Goal: Task Accomplishment & Management: Complete application form

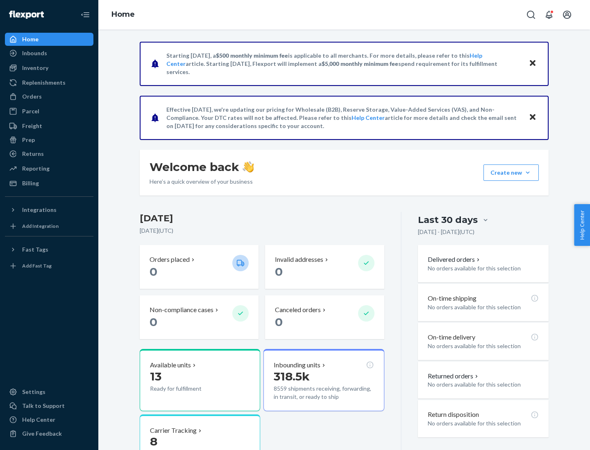
click at [527, 173] on button "Create new Create new inbound Create new order Create new product" at bounding box center [510, 173] width 55 height 16
click at [49, 53] on div "Inbounds" at bounding box center [49, 52] width 87 height 11
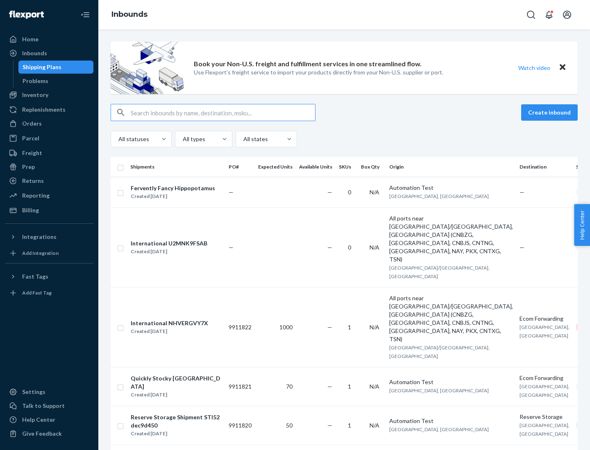
click at [550, 113] on button "Create inbound" at bounding box center [549, 112] width 57 height 16
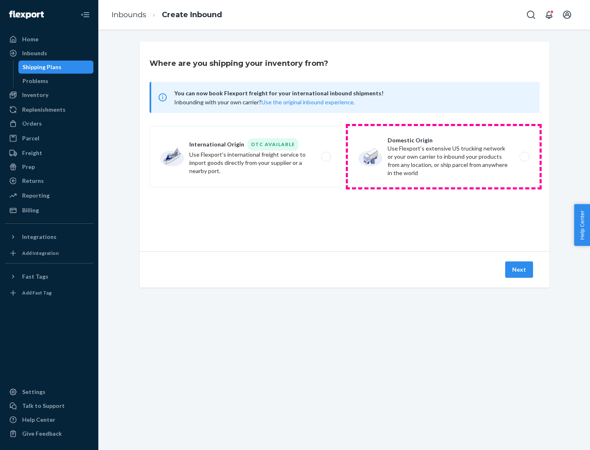
click at [443, 157] on label "Domestic Origin Use Flexport’s extensive US trucking network or your own carrie…" at bounding box center [444, 156] width 192 height 61
click at [524, 157] on input "Domestic Origin Use Flexport’s extensive US trucking network or your own carrie…" at bounding box center [526, 156] width 5 height 5
radio input "true"
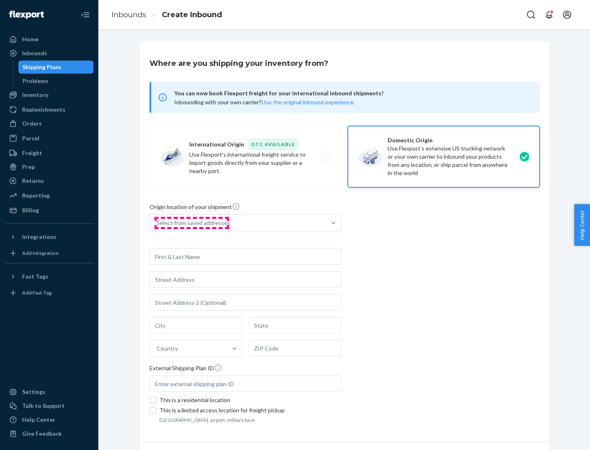
click at [191, 223] on div "Select from saved addresses" at bounding box center [193, 223] width 74 height 8
click at [157, 223] on input "Select from saved addresses" at bounding box center [156, 223] width 1 height 8
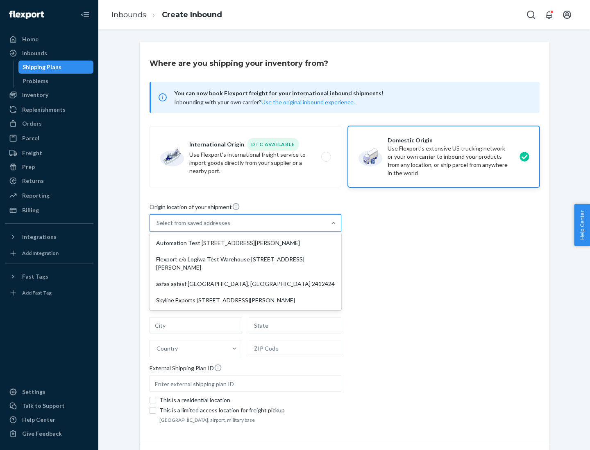
scroll to position [3, 0]
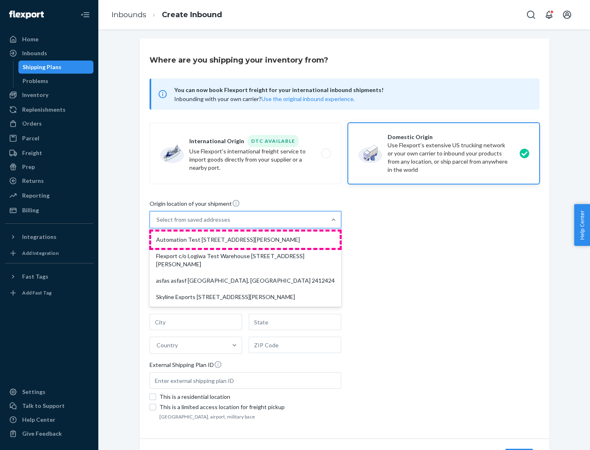
click at [245, 240] on div "Automation Test [STREET_ADDRESS][PERSON_NAME]" at bounding box center [245, 240] width 188 height 16
click at [157, 224] on input "option Automation Test [STREET_ADDRESS][PERSON_NAME] focused, 1 of 4. 4 results…" at bounding box center [156, 220] width 1 height 8
type input "Automation Test"
type input "9th Floor"
type input "[GEOGRAPHIC_DATA]"
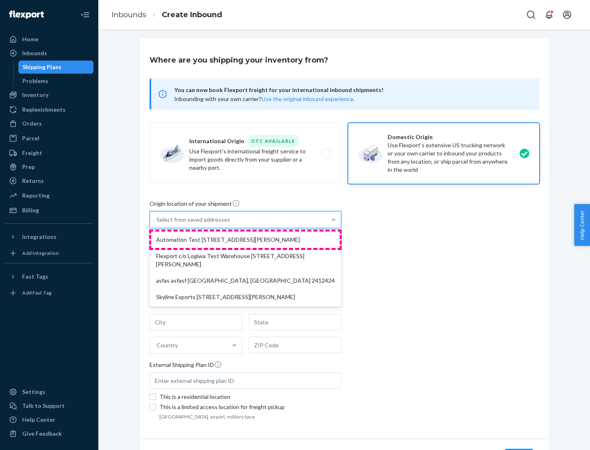
type input "CA"
type input "94104"
type input "[STREET_ADDRESS][PERSON_NAME]"
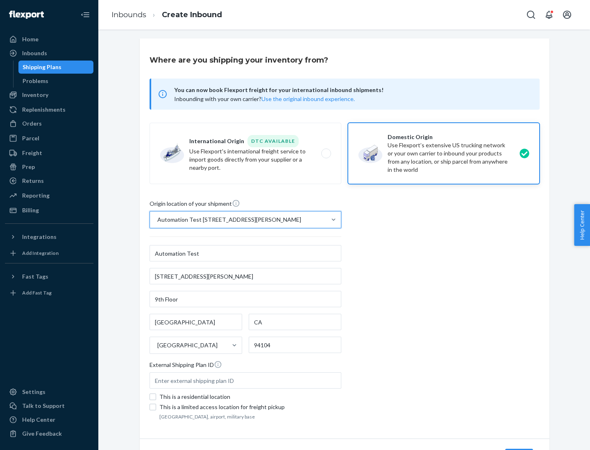
scroll to position [48, 0]
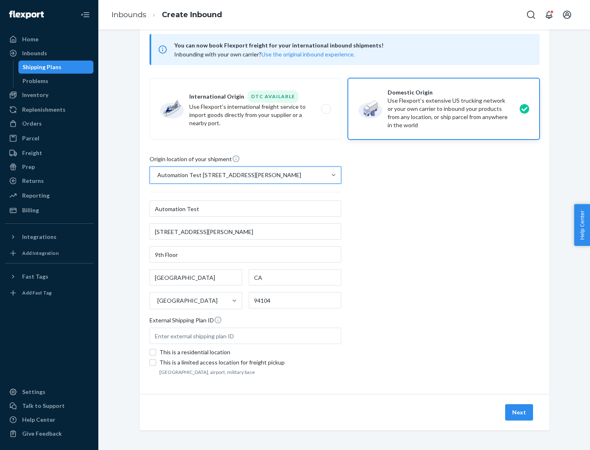
click at [519, 413] on button "Next" at bounding box center [519, 413] width 28 height 16
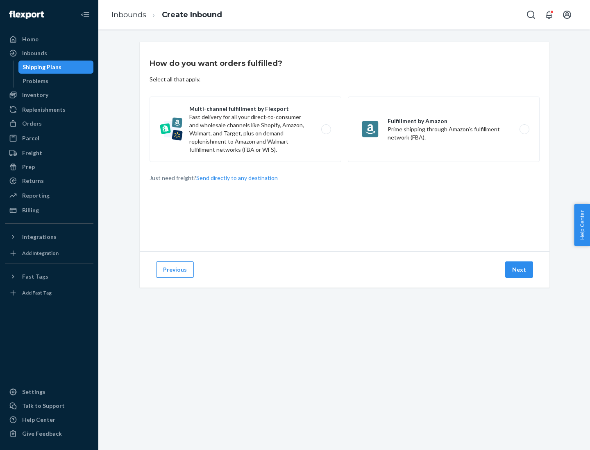
click at [245, 129] on label "Multi-channel fulfillment by Flexport Fast delivery for all your direct-to-cons…" at bounding box center [245, 130] width 192 height 66
click at [326, 129] on input "Multi-channel fulfillment by Flexport Fast delivery for all your direct-to-cons…" at bounding box center [328, 129] width 5 height 5
radio input "true"
click at [519, 270] on button "Next" at bounding box center [519, 270] width 28 height 16
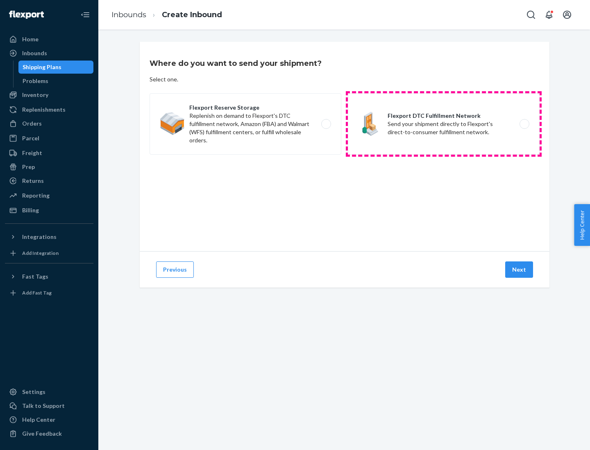
click at [443, 124] on label "Flexport DTC Fulfillment Network Send your shipment directly to Flexport's dire…" at bounding box center [444, 123] width 192 height 61
click at [524, 124] on input "Flexport DTC Fulfillment Network Send your shipment directly to Flexport's dire…" at bounding box center [526, 124] width 5 height 5
radio input "true"
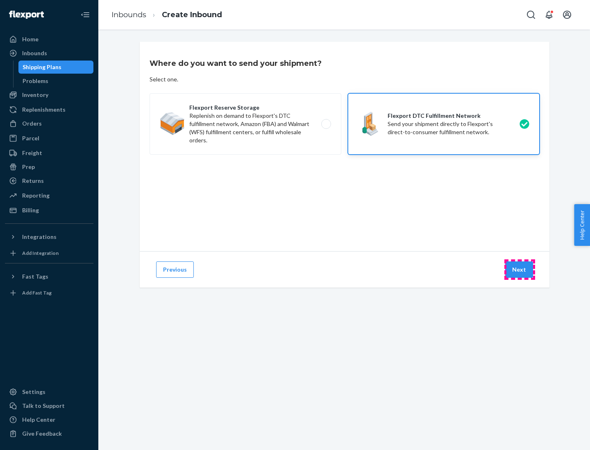
click at [519, 270] on button "Next" at bounding box center [519, 270] width 28 height 16
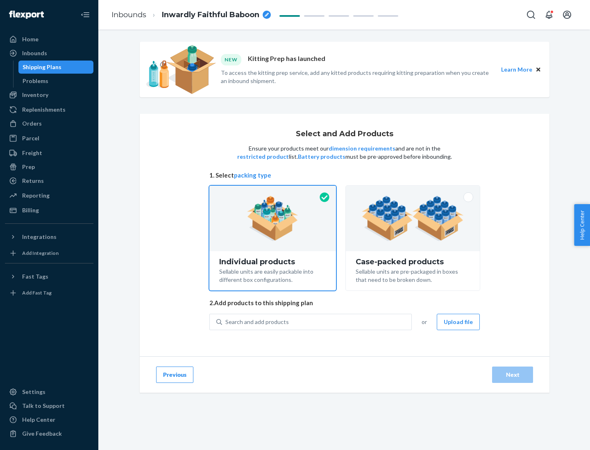
click at [413, 219] on img at bounding box center [413, 218] width 102 height 45
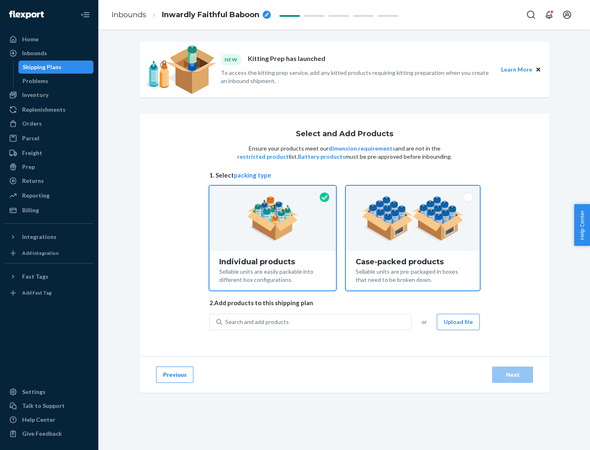
click at [413, 191] on input "Case-packed products Sellable units are pre-packaged in boxes that need to be b…" at bounding box center [412, 188] width 5 height 5
radio input "true"
radio input "false"
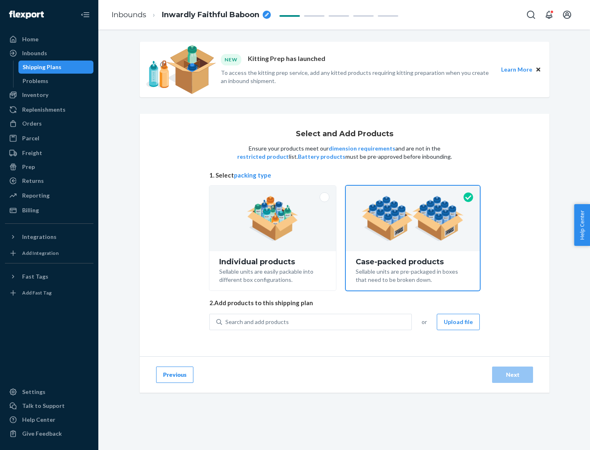
click at [317, 322] on div "Search and add products" at bounding box center [316, 322] width 189 height 15
click at [226, 322] on input "Search and add products" at bounding box center [225, 322] width 1 height 8
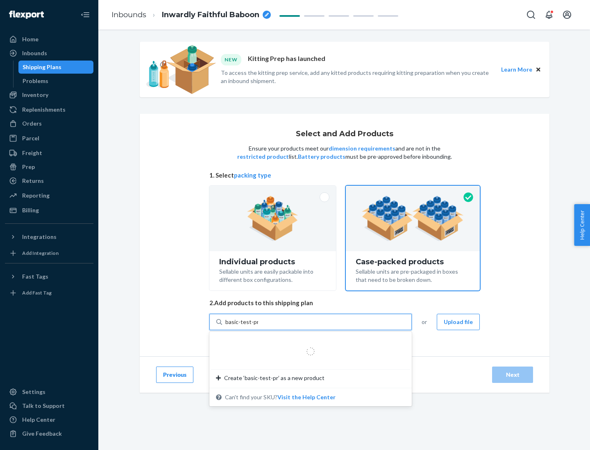
type input "basic-test-product-1"
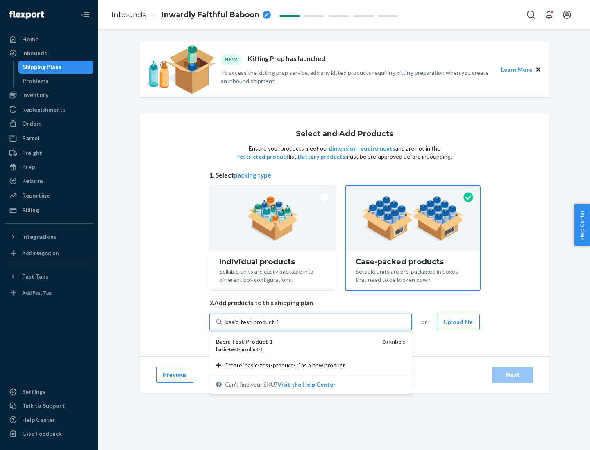
click at [296, 349] on div "basic - test - product - 1" at bounding box center [296, 349] width 160 height 7
click at [278, 326] on input "basic-test-product-1" at bounding box center [251, 322] width 52 height 8
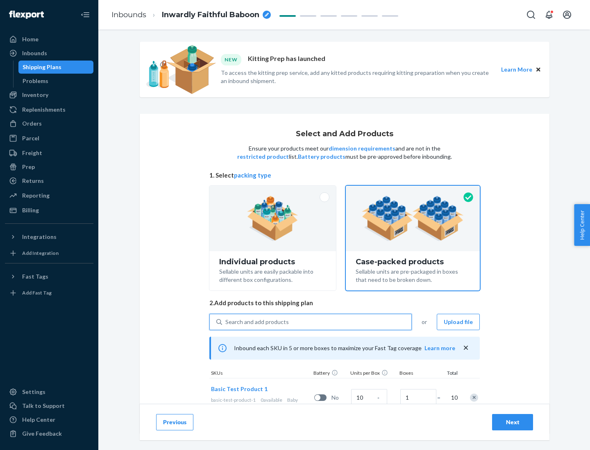
scroll to position [29, 0]
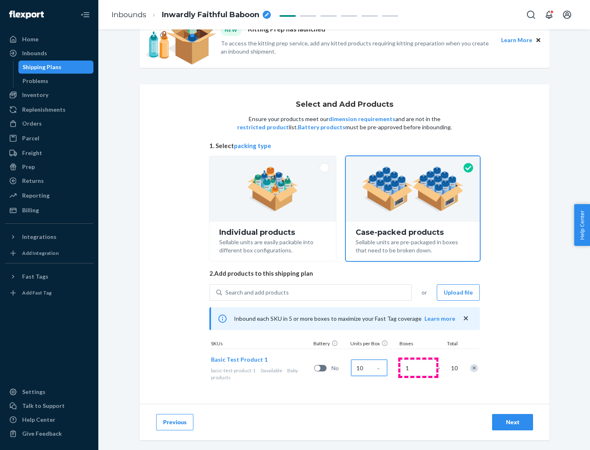
type input "10"
type input "7"
click at [512, 423] on div "Next" at bounding box center [512, 422] width 27 height 8
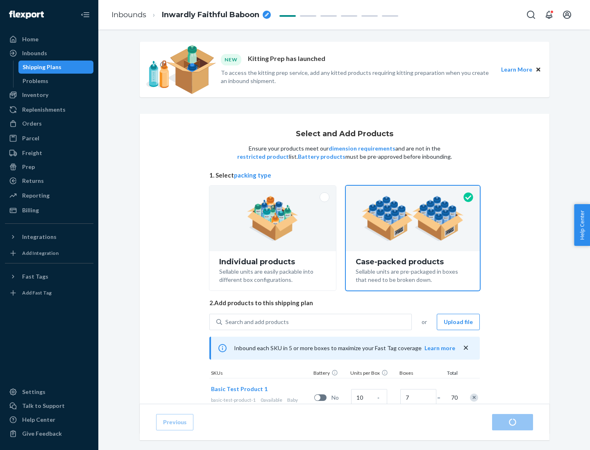
radio input "true"
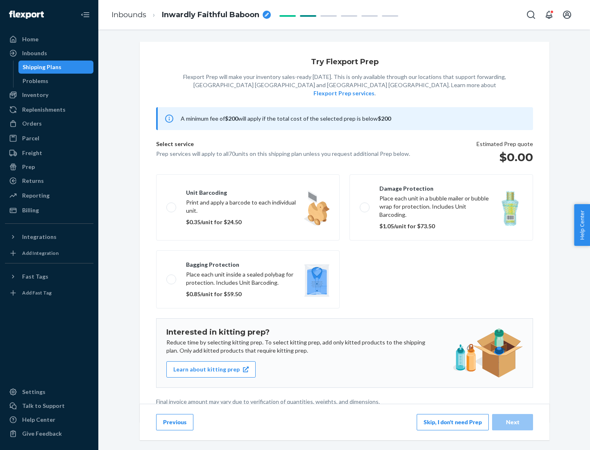
scroll to position [2, 0]
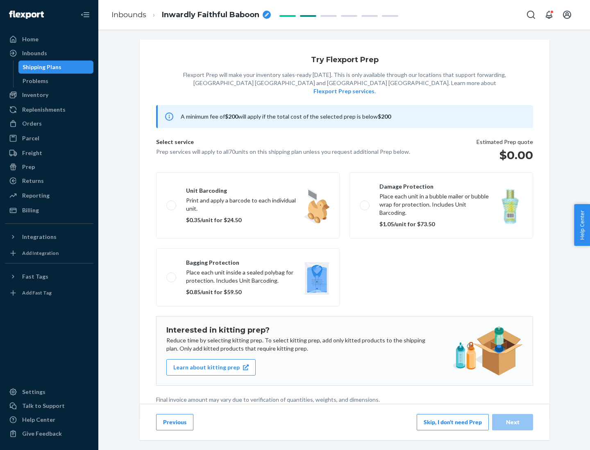
click at [248, 261] on label "Bagging protection Place each unit inside a sealed polybag for protection. Incl…" at bounding box center [247, 278] width 183 height 58
click at [172, 275] on input "Bagging protection Place each unit inside a sealed polybag for protection. Incl…" at bounding box center [168, 277] width 5 height 5
checkbox input "true"
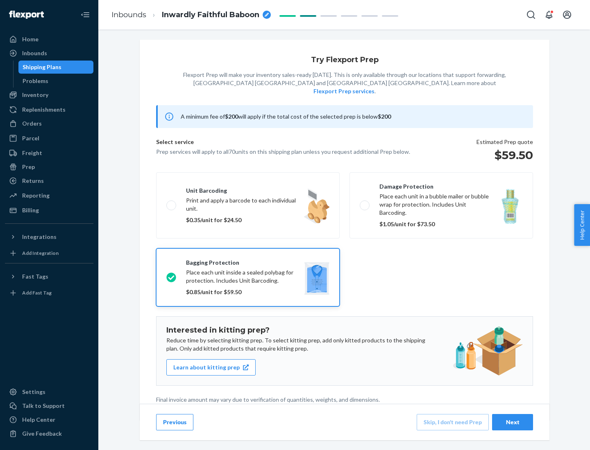
click at [512, 422] on div "Next" at bounding box center [512, 422] width 27 height 8
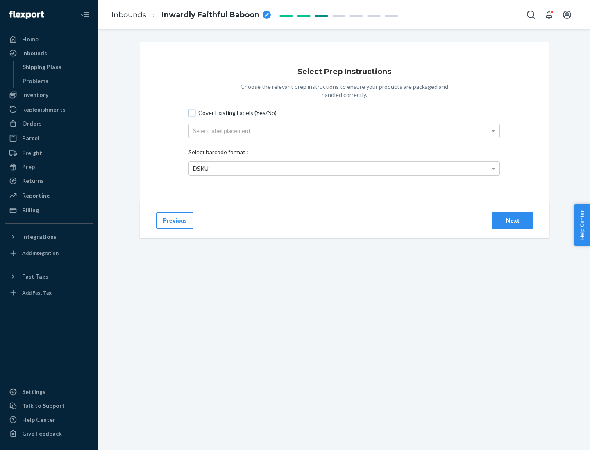
click at [192, 113] on input "Cover Existing Labels (Yes/No)" at bounding box center [191, 113] width 7 height 7
checkbox input "true"
click at [344, 131] on div "Select label placement" at bounding box center [344, 131] width 310 height 14
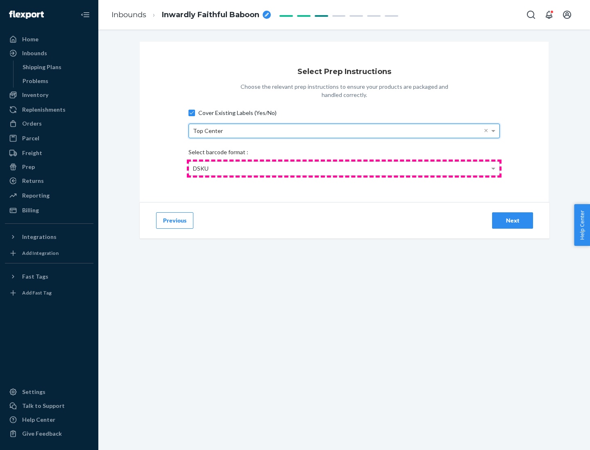
click at [344, 168] on div "DSKU" at bounding box center [344, 169] width 310 height 14
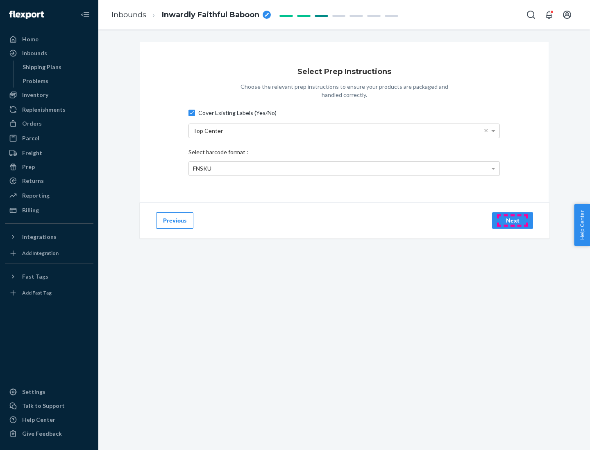
click at [512, 220] on div "Next" at bounding box center [512, 221] width 27 height 8
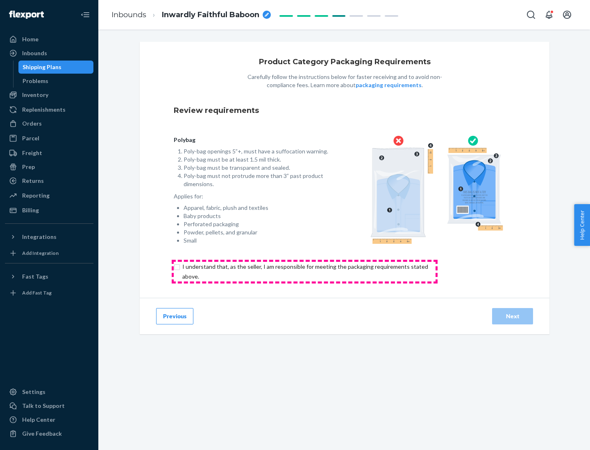
click at [304, 271] on input "checkbox" at bounding box center [310, 272] width 272 height 20
checkbox input "true"
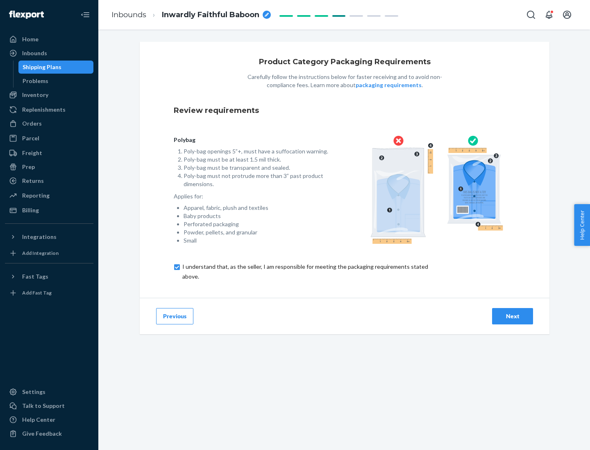
click at [512, 316] on div "Next" at bounding box center [512, 316] width 27 height 8
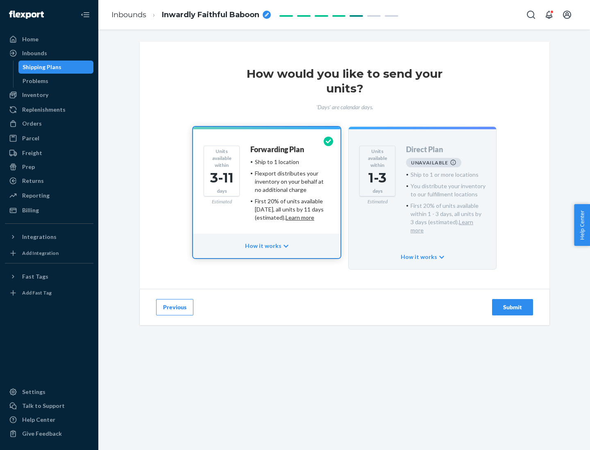
click at [278, 149] on h4 "Forwarding Plan" at bounding box center [277, 150] width 54 height 8
click at [512, 303] on div "Submit" at bounding box center [512, 307] width 27 height 8
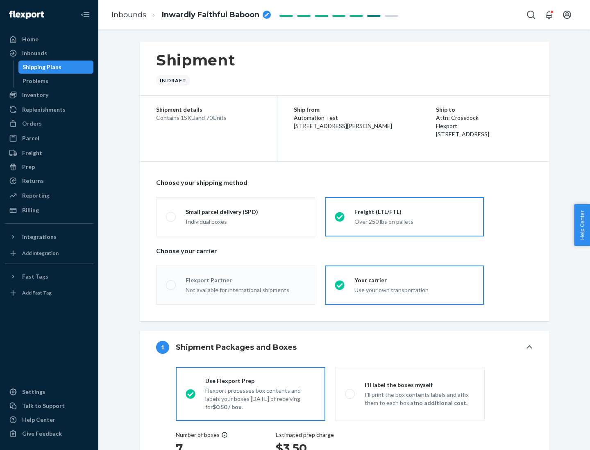
radio input "true"
radio input "false"
radio input "true"
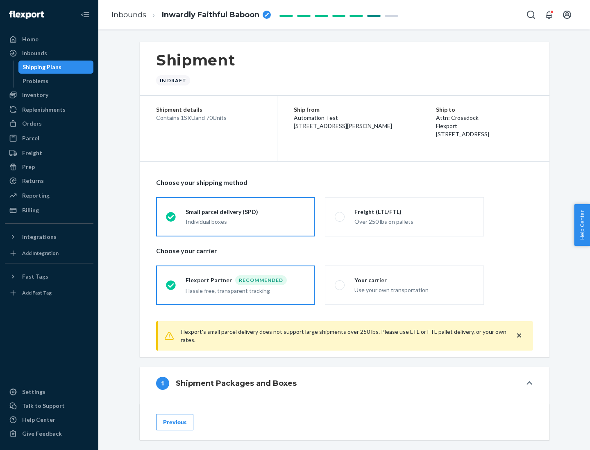
click at [245, 221] on div "Individual boxes" at bounding box center [245, 222] width 120 height 8
click at [171, 219] on input "Small parcel delivery (SPD) Individual boxes" at bounding box center [168, 216] width 5 height 5
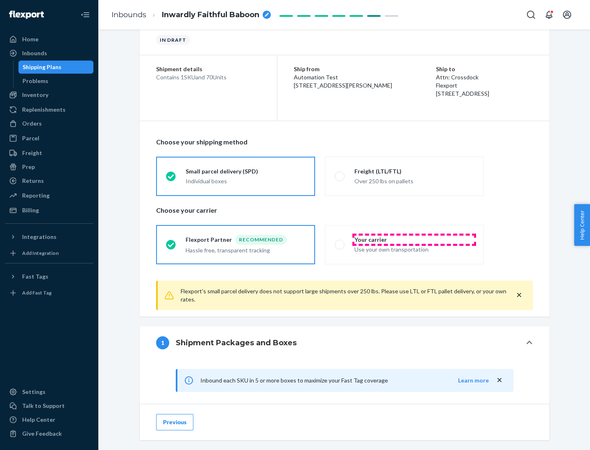
click at [414, 240] on div "Your carrier" at bounding box center [414, 240] width 120 height 8
click at [340, 242] on input "Your carrier Use your own transportation" at bounding box center [337, 244] width 5 height 5
radio input "true"
radio input "false"
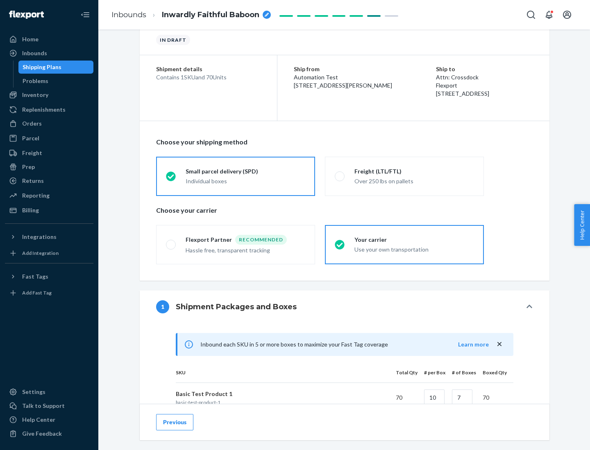
scroll to position [199, 0]
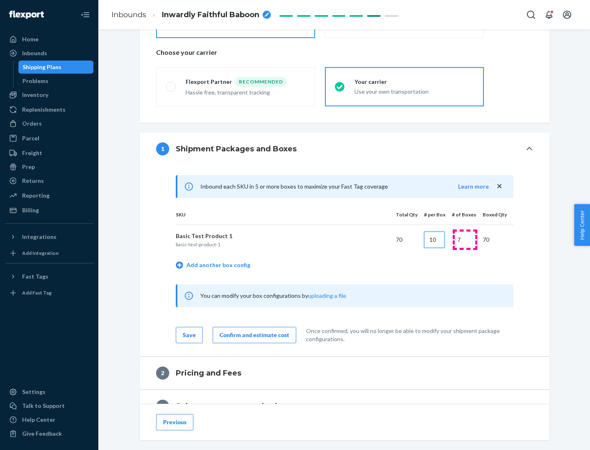
type input "10"
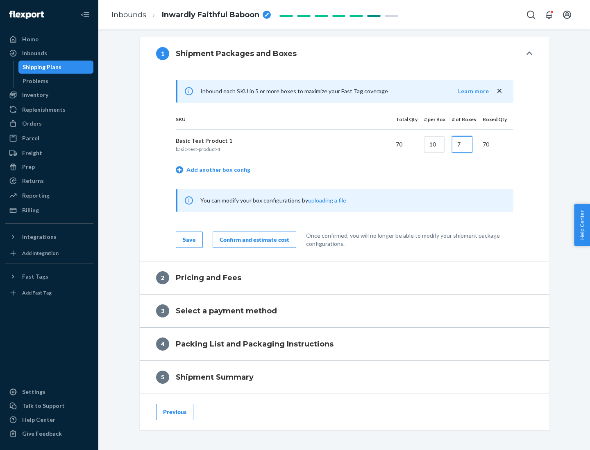
type input "7"
click at [253, 240] on div "Confirm and estimate cost" at bounding box center [254, 240] width 70 height 8
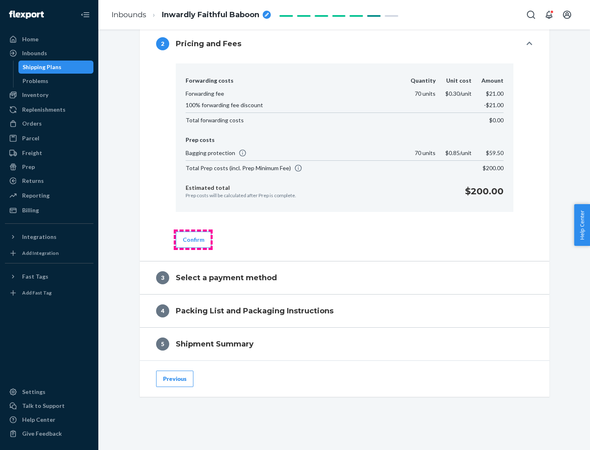
click at [193, 240] on button "Confirm" at bounding box center [194, 240] width 36 height 16
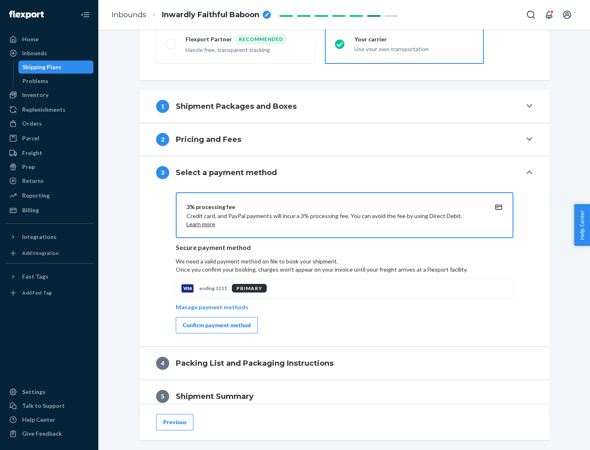
scroll to position [295, 0]
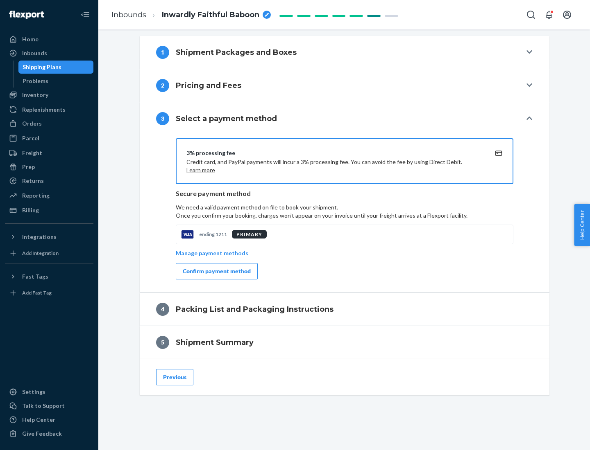
click at [216, 271] on div "Confirm payment method" at bounding box center [217, 271] width 68 height 8
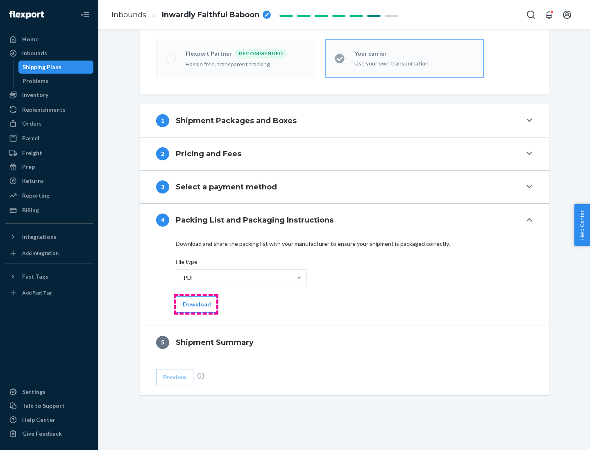
click at [196, 304] on button "Download" at bounding box center [197, 304] width 42 height 16
